Goal: Transaction & Acquisition: Purchase product/service

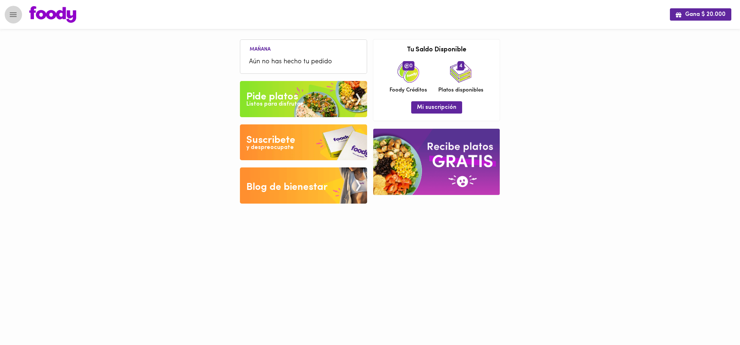
click at [302, 103] on img at bounding box center [303, 99] width 127 height 36
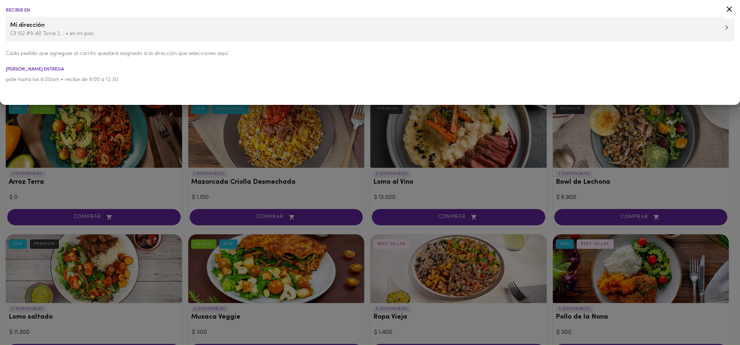
click at [731, 8] on icon at bounding box center [729, 9] width 5 height 5
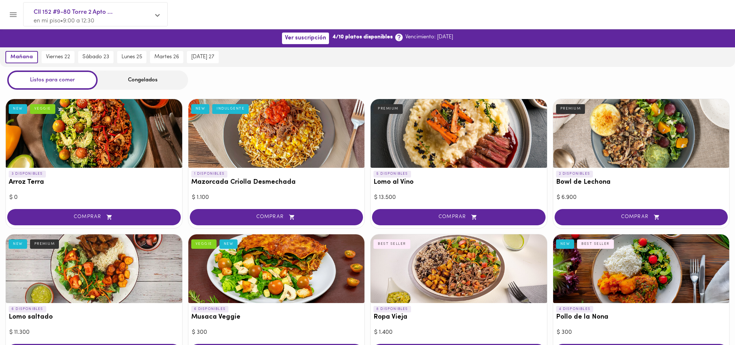
click at [73, 80] on div "Listos para comer" at bounding box center [52, 79] width 90 height 19
click at [300, 38] on span "Ver suscripción" at bounding box center [305, 38] width 41 height 7
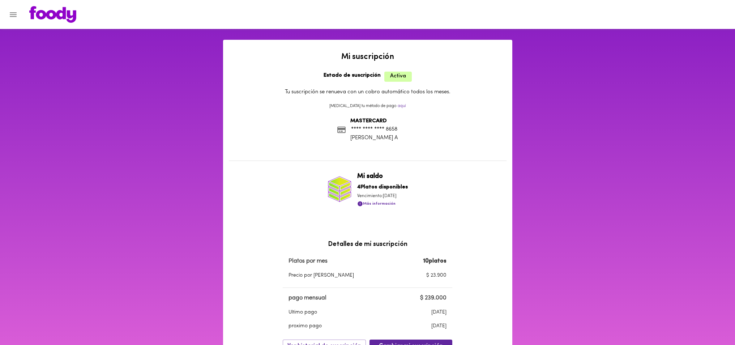
click at [381, 128] on p "**** **** **** 8658" at bounding box center [374, 129] width 48 height 8
click at [15, 15] on icon "Menu" at bounding box center [13, 14] width 9 height 9
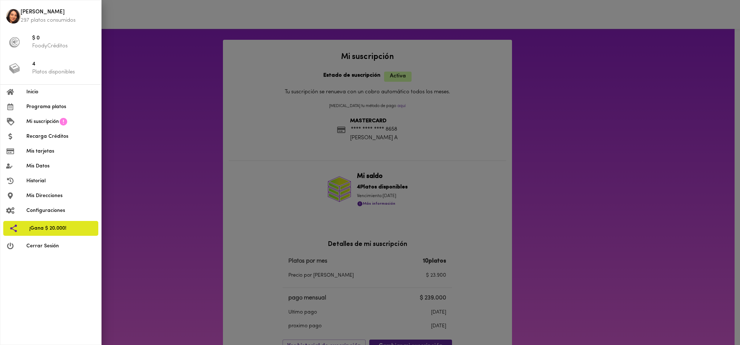
click at [47, 152] on span "Mis tarjetas" at bounding box center [60, 151] width 69 height 8
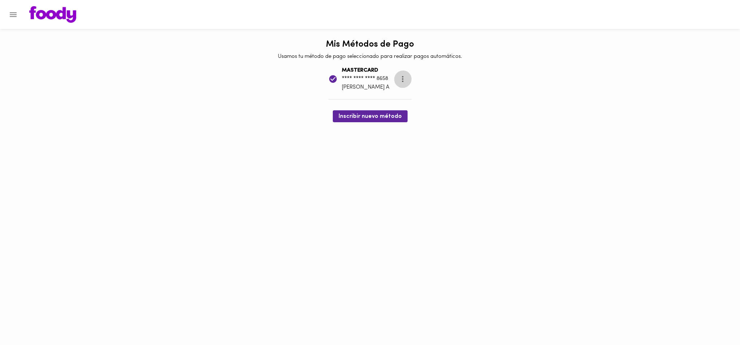
click at [405, 77] on icon "more" at bounding box center [402, 78] width 9 height 9
click at [481, 123] on div at bounding box center [370, 172] width 740 height 345
click at [376, 112] on button "Inscribir nuevo método" at bounding box center [370, 116] width 75 height 12
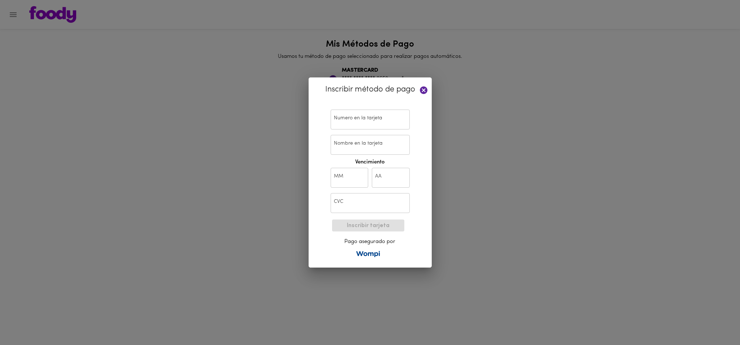
click at [376, 114] on input "text" at bounding box center [370, 120] width 79 height 20
click at [500, 142] on div "Inscribir método de pago Numero en la tarjeta Numero en la tarjeta Nombre en la…" at bounding box center [370, 172] width 740 height 345
click at [422, 90] on icon at bounding box center [424, 90] width 8 height 8
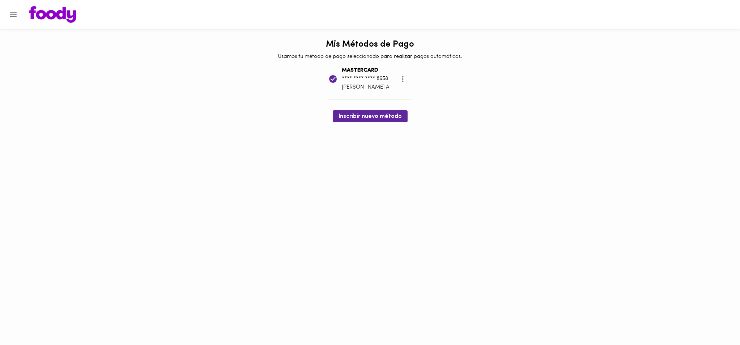
click at [402, 80] on icon "more" at bounding box center [402, 78] width 9 height 9
click at [410, 77] on li "Eliminar" at bounding box center [410, 80] width 30 height 12
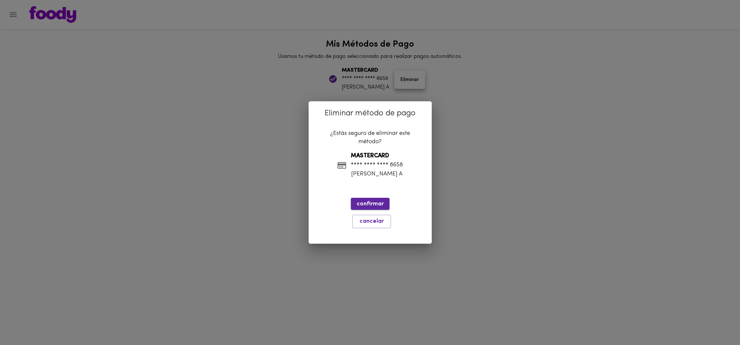
click at [378, 204] on span "confirmar" at bounding box center [370, 204] width 27 height 7
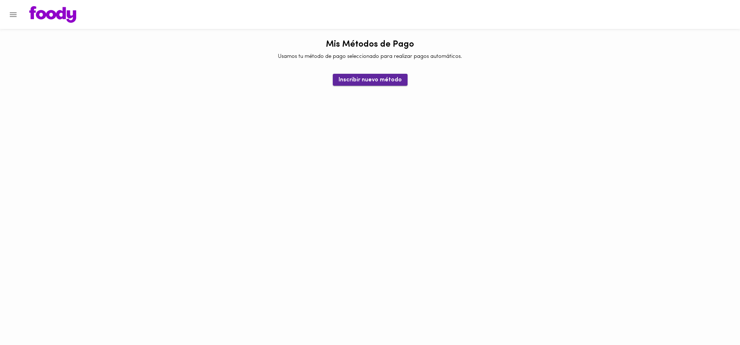
click at [389, 79] on span "Inscribir nuevo método" at bounding box center [370, 80] width 63 height 7
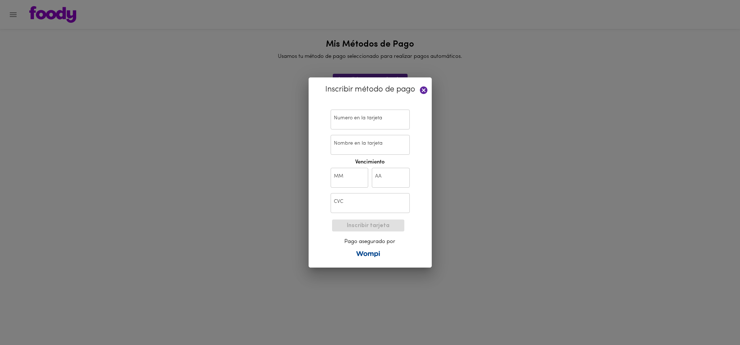
click at [374, 121] on input "text" at bounding box center [370, 120] width 79 height 20
click at [537, 97] on div "Inscribir método de pago Numero en la tarjeta Numero en la tarjeta Nombre en la…" at bounding box center [370, 172] width 740 height 345
click at [397, 123] on input "text" at bounding box center [370, 120] width 79 height 20
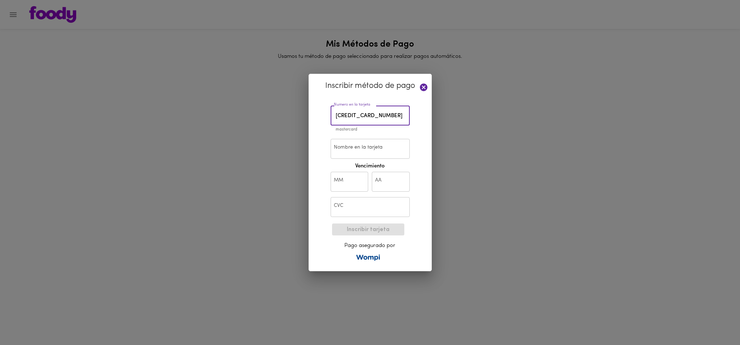
type input "5558 2565 7491 9174"
click at [323, 150] on div "Inscribir método de pago Numero en la tarjeta 5558 2565 7491 9174 Numero en la …" at bounding box center [370, 173] width 123 height 198
click at [352, 147] on input "Nombre en la tarjeta" at bounding box center [370, 149] width 79 height 20
type input "[PERSON_NAME]"
click at [342, 181] on input "text" at bounding box center [350, 182] width 38 height 20
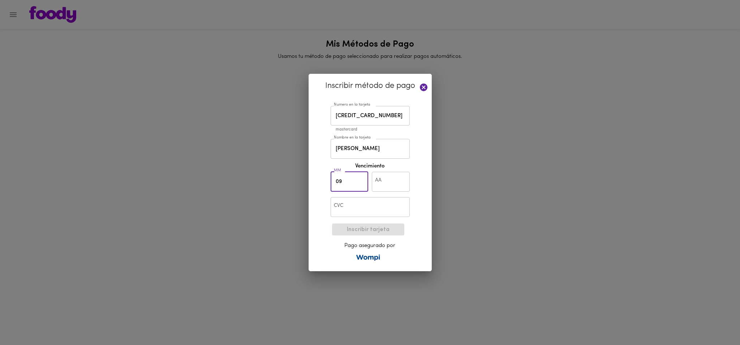
type input "09"
click at [386, 184] on input "text" at bounding box center [391, 182] width 38 height 20
type input "31"
click at [373, 205] on input "text" at bounding box center [370, 207] width 79 height 20
type input "606"
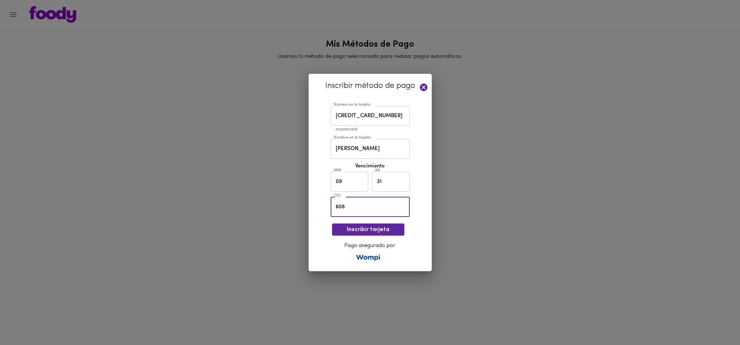
click at [401, 234] on button "Inscribir tarjeta" at bounding box center [368, 229] width 72 height 12
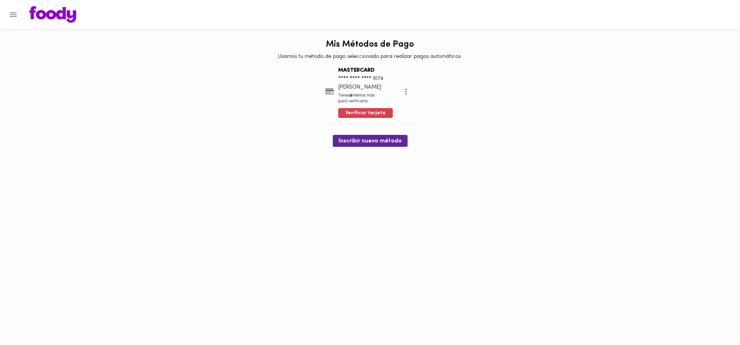
click at [49, 13] on img at bounding box center [52, 14] width 47 height 17
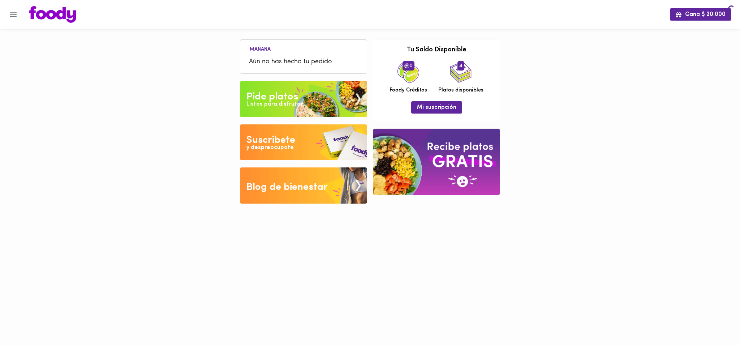
click at [47, 16] on img at bounding box center [52, 14] width 47 height 17
click at [284, 98] on div "Pide platos" at bounding box center [273, 97] width 52 height 14
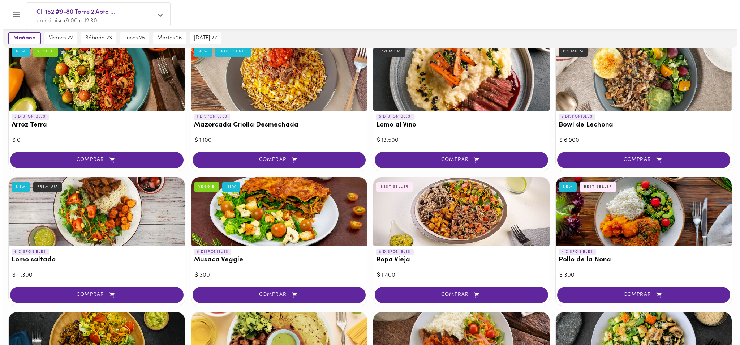
scroll to position [75, 0]
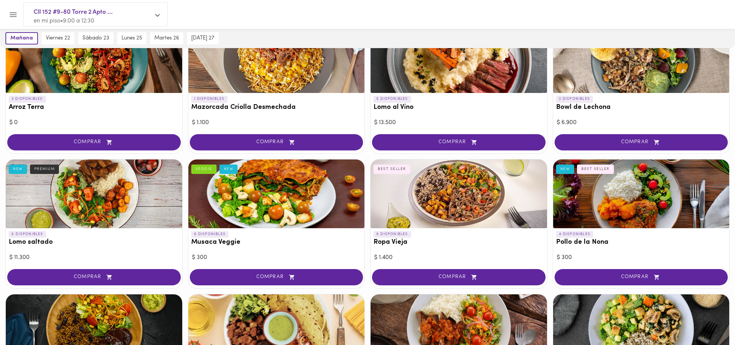
click at [474, 203] on div at bounding box center [459, 193] width 176 height 69
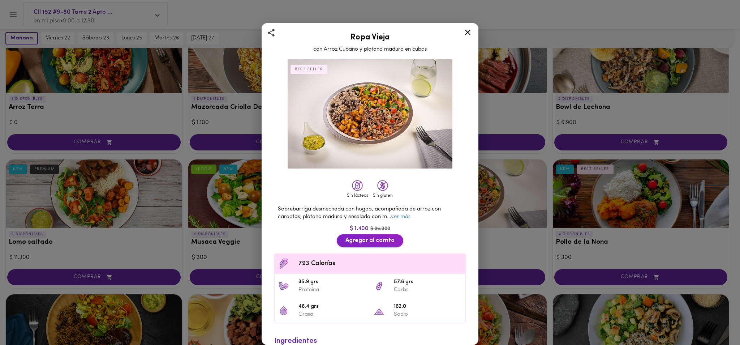
click at [381, 240] on span "Agregar al carrito" at bounding box center [370, 240] width 49 height 7
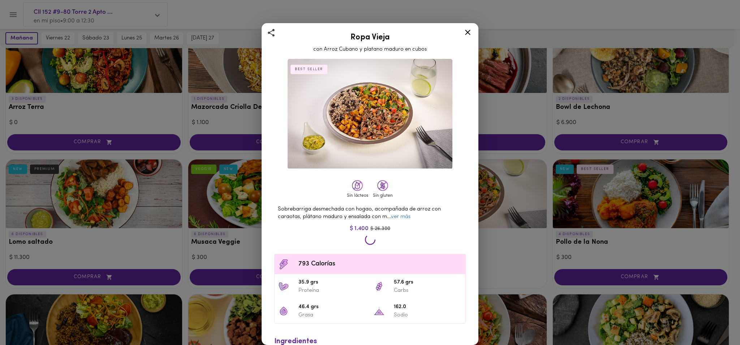
scroll to position [75, 0]
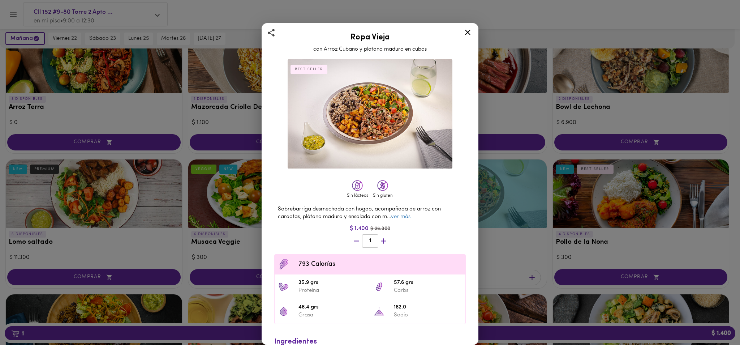
click at [465, 32] on icon at bounding box center [467, 32] width 9 height 9
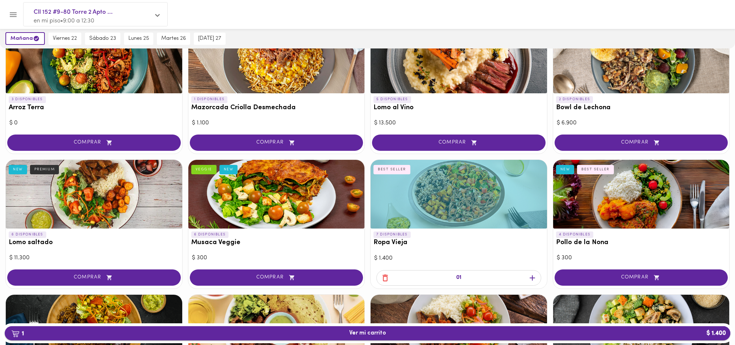
click at [448, 337] on button "1 Ver mi carrito $ 1.400" at bounding box center [368, 333] width 726 height 14
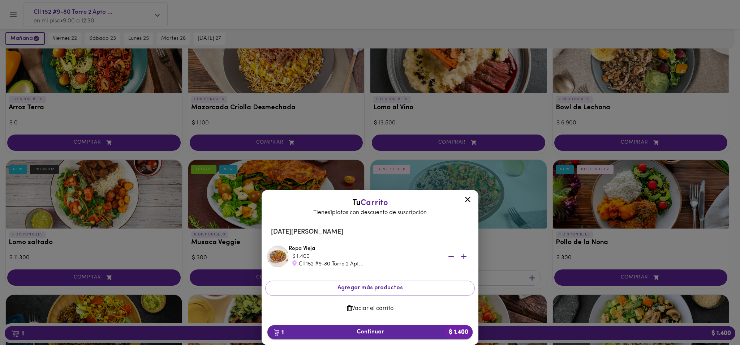
click at [364, 331] on span "1 Continuar $ 1.400" at bounding box center [370, 332] width 194 height 7
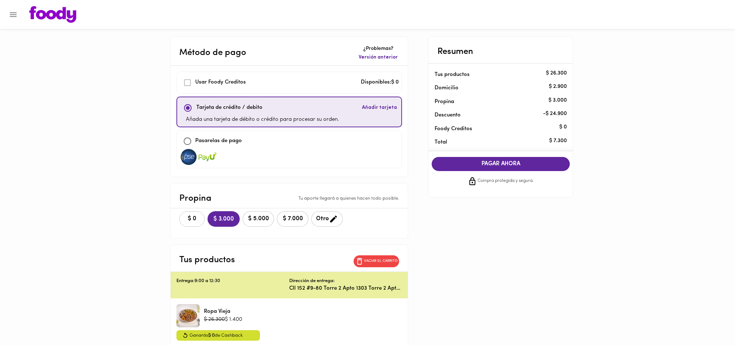
click at [190, 217] on span "$ 0" at bounding box center [192, 218] width 16 height 7
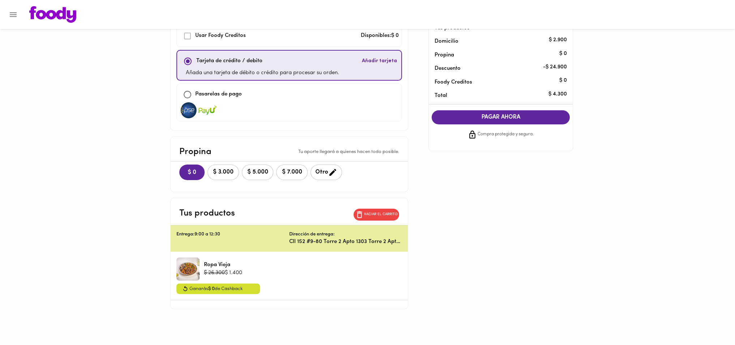
scroll to position [47, 0]
click at [504, 261] on div "Método de pago ¿Problemas? Versión anterior Usar Foody Creditos Disponibles: $ …" at bounding box center [367, 149] width 423 height 320
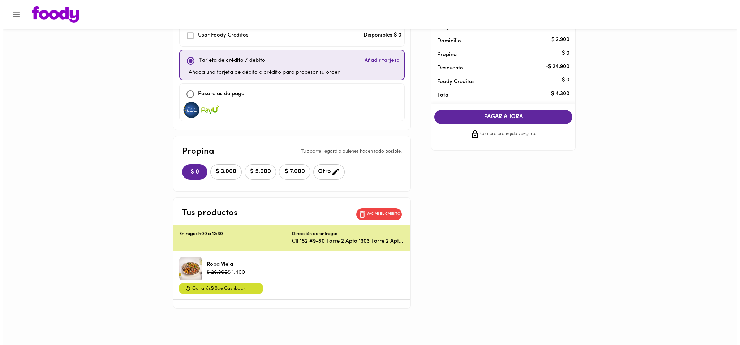
scroll to position [0, 0]
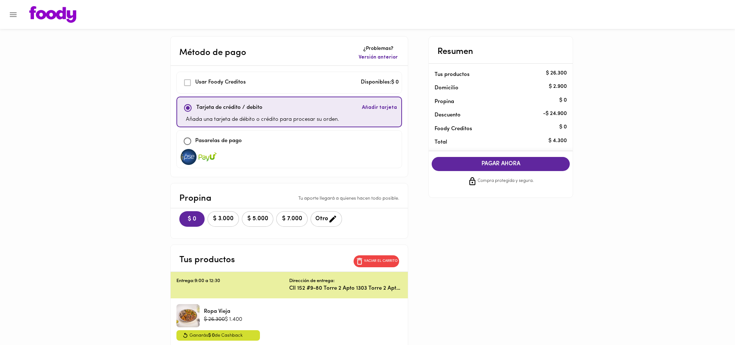
click at [458, 162] on span "PAGAR AHORA" at bounding box center [501, 164] width 124 height 7
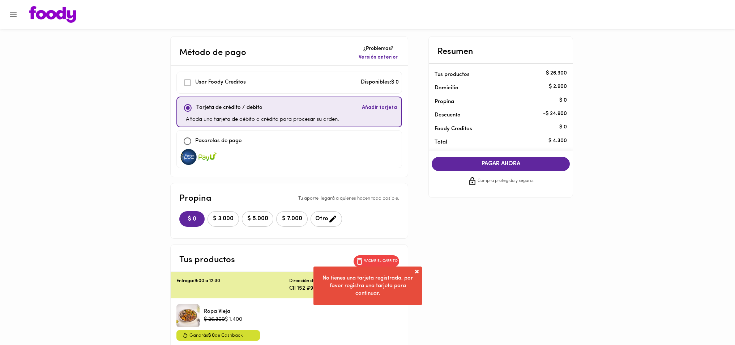
click at [447, 284] on div "Método de pago ¿Problemas? Versión anterior Usar Foody Creditos Disponibles: $ …" at bounding box center [367, 196] width 423 height 320
click at [473, 258] on div "Método de pago ¿Problemas? Versión anterior Usar Foody Creditos Disponibles: $ …" at bounding box center [367, 196] width 423 height 320
click at [377, 295] on span "No tienes una tarjeta registrada, por favor registra una tarjeta para continuar." at bounding box center [367, 285] width 90 height 21
click at [418, 268] on div "Método de pago ¿Problemas? Versión anterior Usar Foody Creditos Disponibles: $ …" at bounding box center [367, 196] width 423 height 320
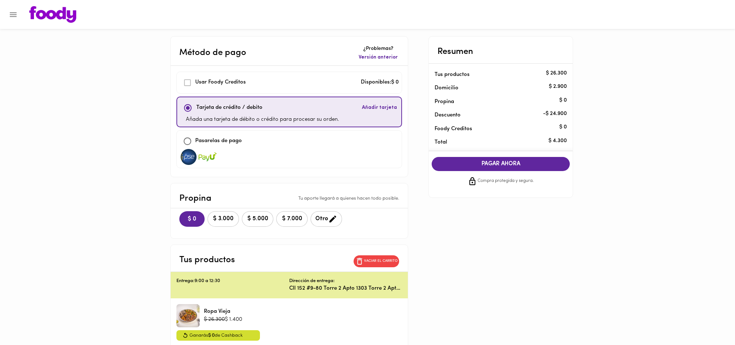
click at [14, 14] on icon "Menu" at bounding box center [13, 14] width 7 height 5
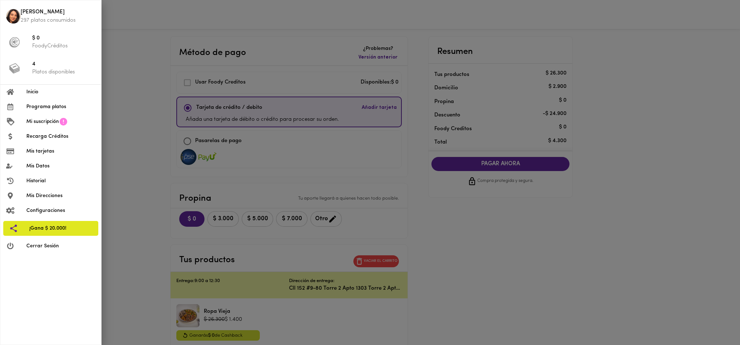
click at [52, 149] on span "Mis tarjetas" at bounding box center [60, 151] width 69 height 8
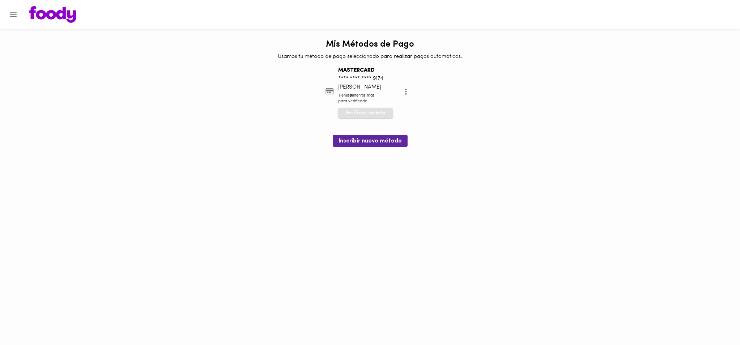
click at [365, 113] on span "Verificar tarjeta" at bounding box center [366, 113] width 40 height 7
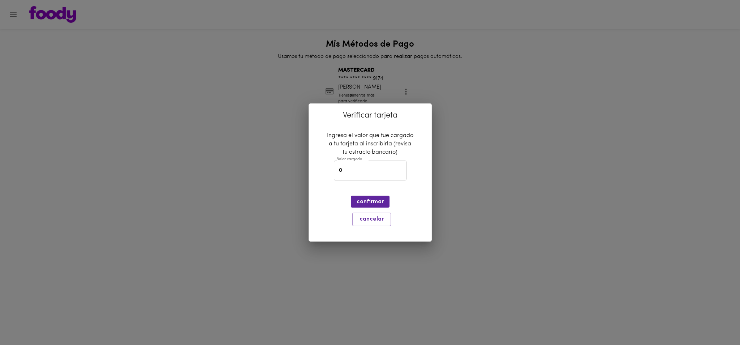
click at [384, 176] on input "0" at bounding box center [370, 171] width 73 height 20
type input "2069"
click at [370, 201] on span "confirmar" at bounding box center [370, 201] width 27 height 7
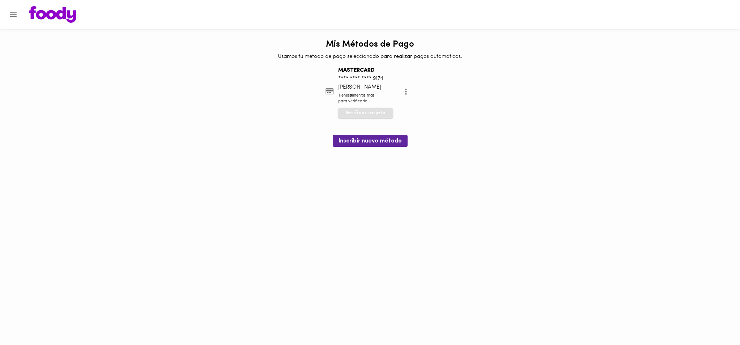
click at [369, 115] on span "Verificar tarjeta" at bounding box center [366, 113] width 40 height 7
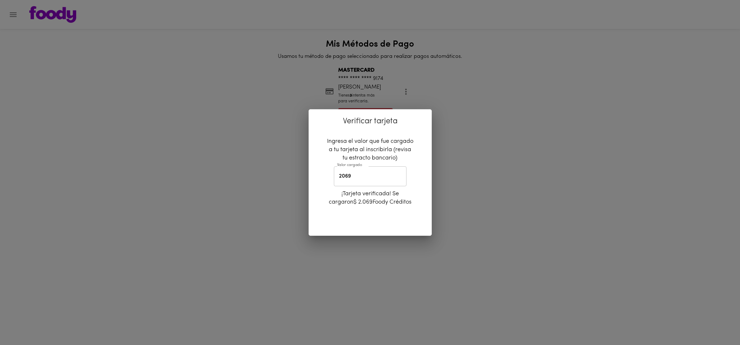
click at [365, 205] on p "¡Tarjeta verificada! Se cargaron $ 2.069 Foody Créditos" at bounding box center [370, 198] width 86 height 17
click at [356, 174] on input "2069" at bounding box center [370, 176] width 73 height 20
click at [416, 211] on div "Verificar tarjeta Ingresa el valor que fue cargado a tu tarjeta al inscribirla …" at bounding box center [370, 172] width 123 height 126
click at [490, 210] on div "Verificar tarjeta Ingresa el valor que fue cargado a tu tarjeta al inscribirla …" at bounding box center [370, 172] width 740 height 345
click at [486, 154] on div "Verificar tarjeta Ingresa el valor que fue cargado a tu tarjeta al inscribirla …" at bounding box center [370, 172] width 740 height 345
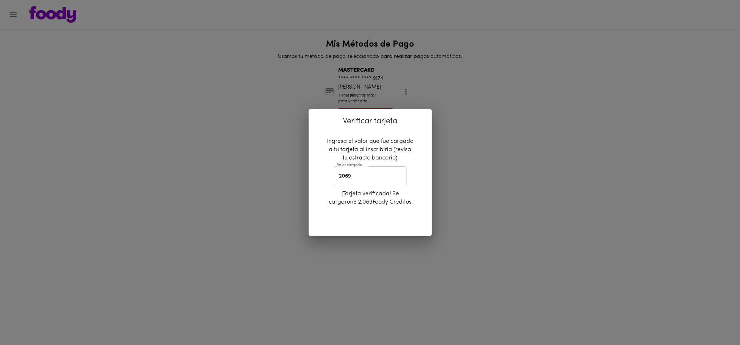
click at [120, 63] on div "Verificar tarjeta Ingresa el valor que fue cargado a tu tarjeta al inscribirla …" at bounding box center [370, 172] width 740 height 345
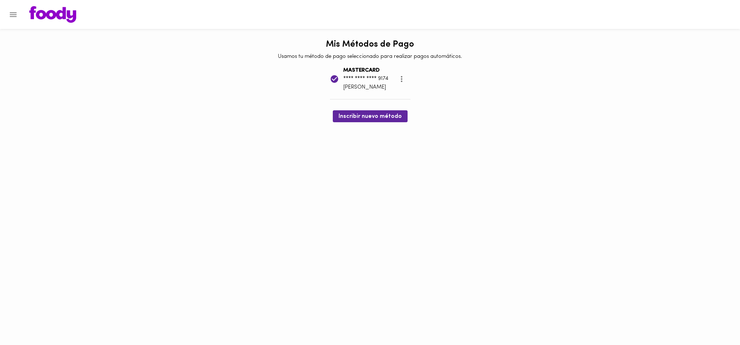
click at [14, 13] on icon "Menu" at bounding box center [13, 14] width 9 height 9
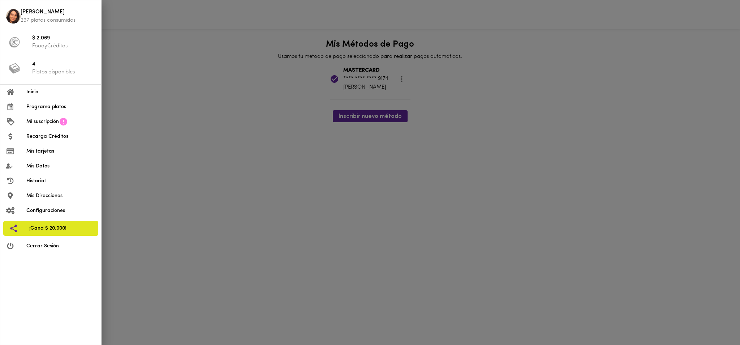
click at [123, 66] on div at bounding box center [370, 172] width 740 height 345
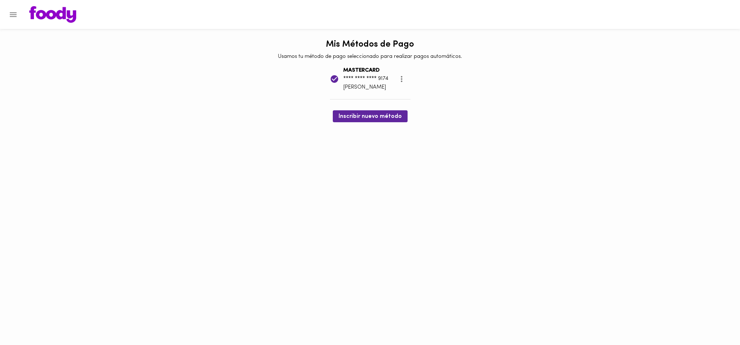
click at [47, 13] on img at bounding box center [52, 14] width 47 height 17
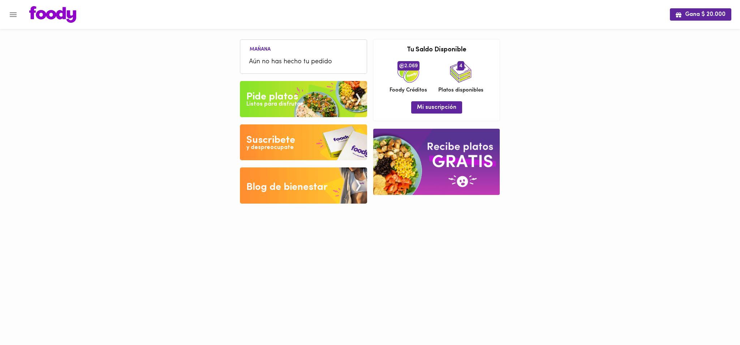
click at [314, 99] on img at bounding box center [303, 99] width 127 height 36
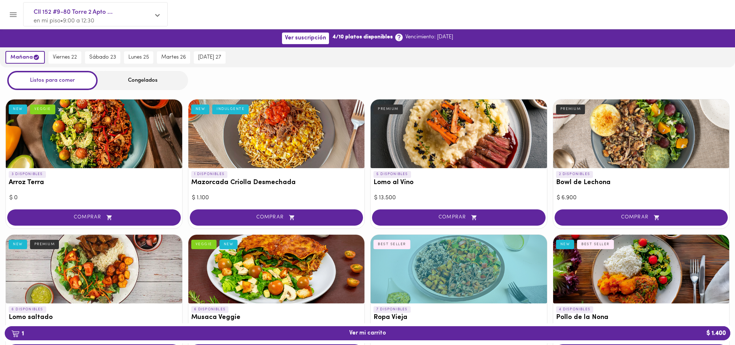
click at [449, 331] on span "1 Ver mi carrito $ 1.400" at bounding box center [367, 333] width 714 height 7
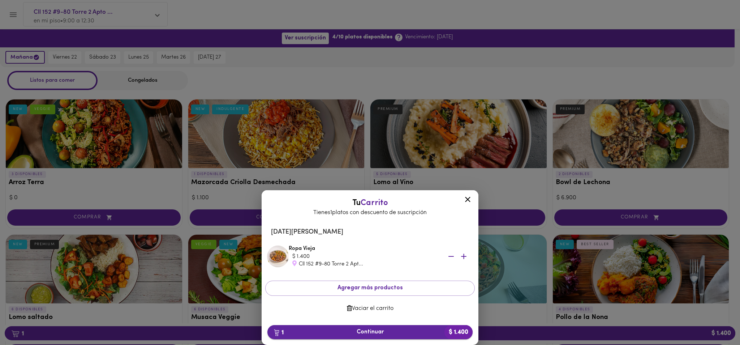
click at [392, 328] on button "1 Continuar $ 1.400" at bounding box center [370, 332] width 205 height 14
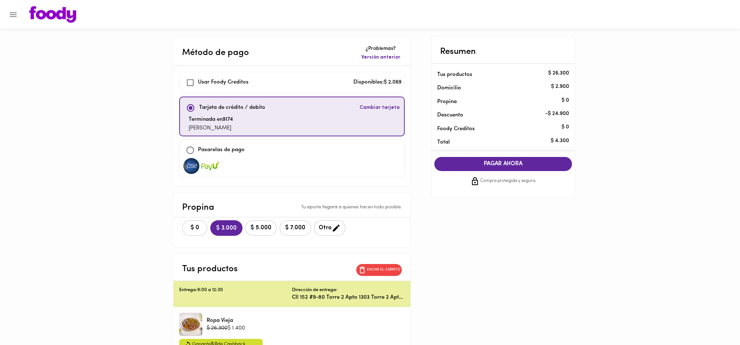
checkbox input "true"
click at [194, 229] on span "$ 0" at bounding box center [192, 227] width 16 height 7
click at [535, 165] on span "PAGAR AHORA" at bounding box center [501, 164] width 124 height 7
